Goal: Check status: Check status

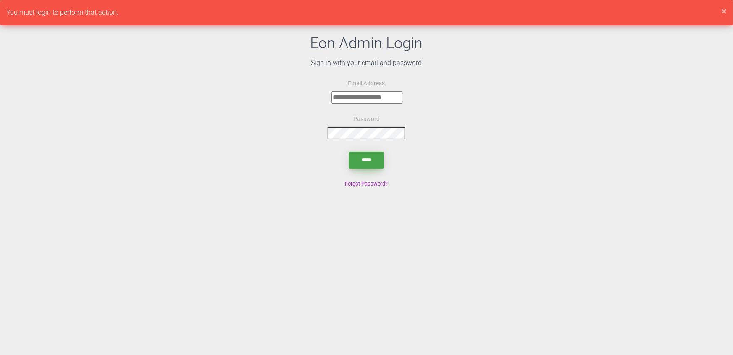
type input "**********"
click at [351, 160] on input "submit" at bounding box center [366, 160] width 35 height 17
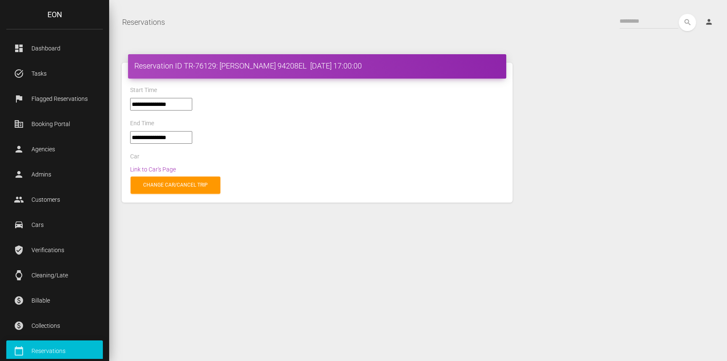
select select "*****"
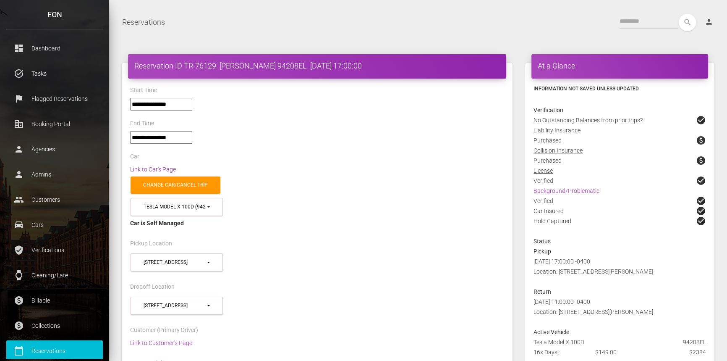
click at [165, 169] on link "Link to Car's Page" at bounding box center [153, 169] width 46 height 7
